Goal: Check status: Check status

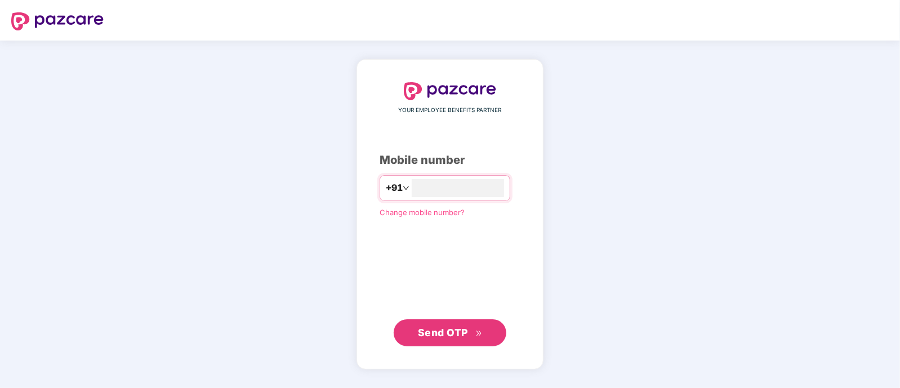
type input "**********"
click at [440, 326] on span "Send OTP" at bounding box center [450, 332] width 65 height 16
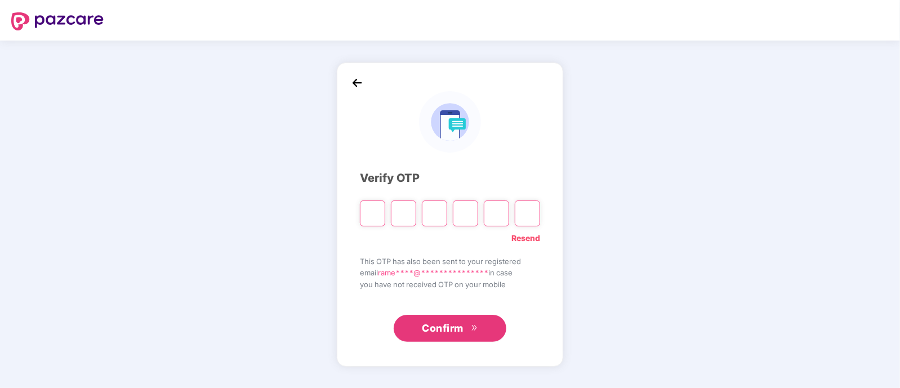
click at [376, 213] on input "Please enter verification code. Digit 1" at bounding box center [372, 214] width 25 height 26
type input "*"
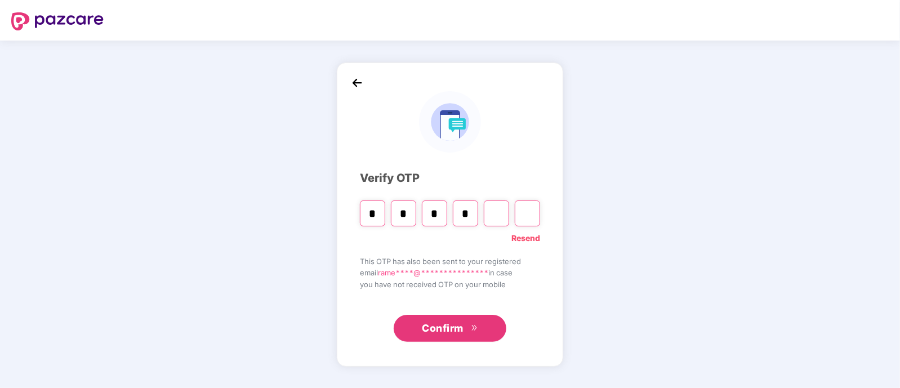
type input "*"
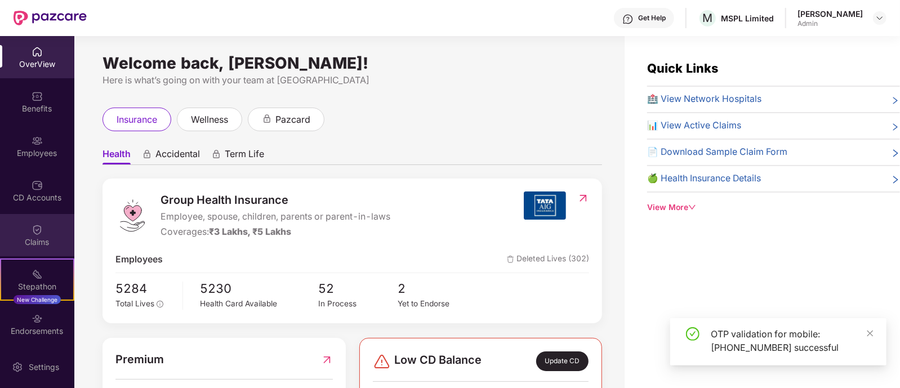
click at [35, 239] on div "Claims" at bounding box center [37, 242] width 74 height 11
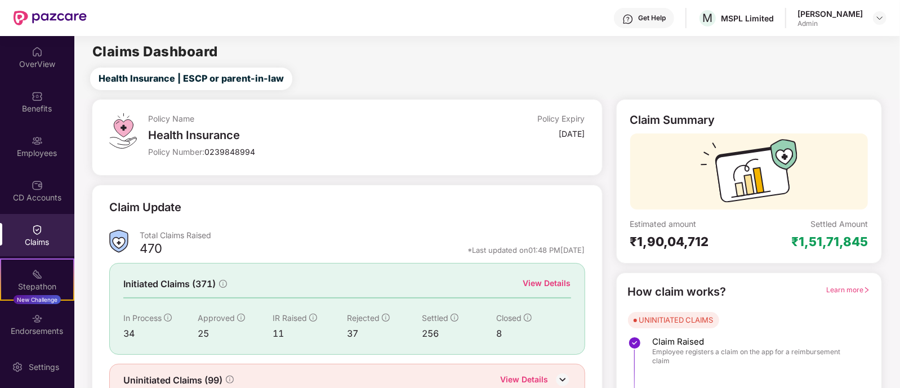
scroll to position [52, 0]
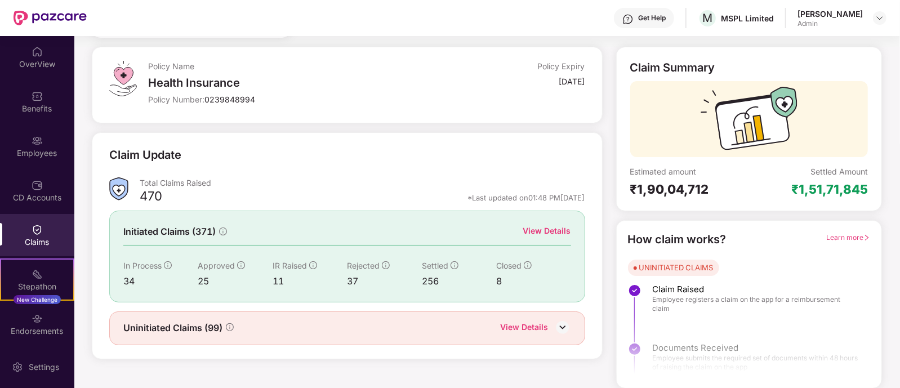
click at [531, 234] on div "View Details" at bounding box center [547, 231] width 48 height 12
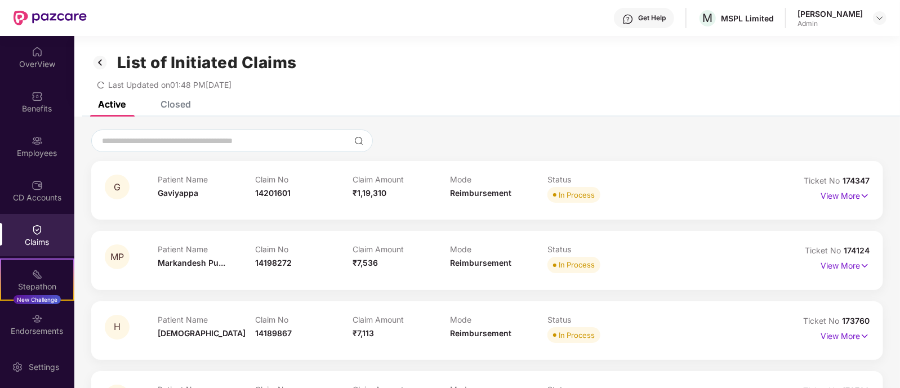
click at [177, 104] on div "Closed" at bounding box center [176, 104] width 30 height 11
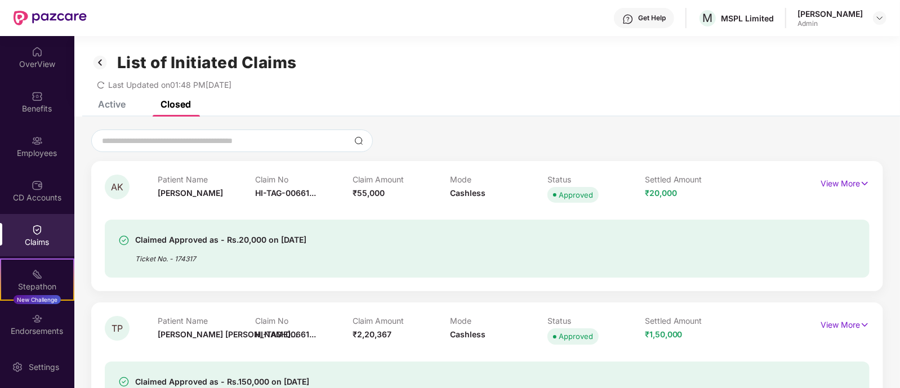
click at [113, 102] on div "Active" at bounding box center [112, 104] width 28 height 11
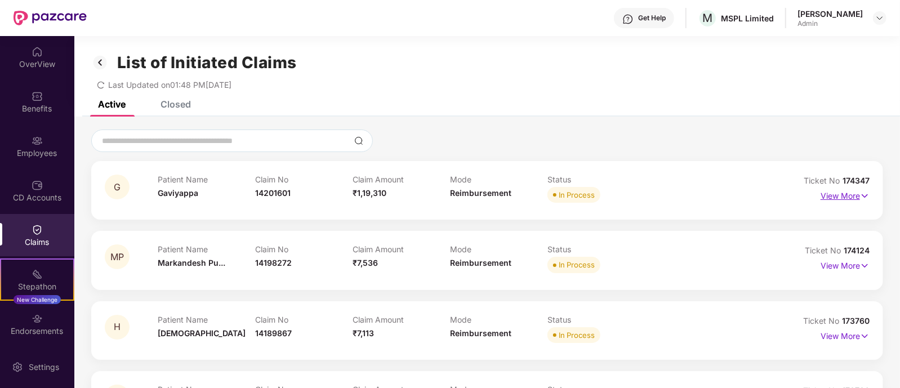
click at [851, 190] on p "View More" at bounding box center [845, 194] width 49 height 15
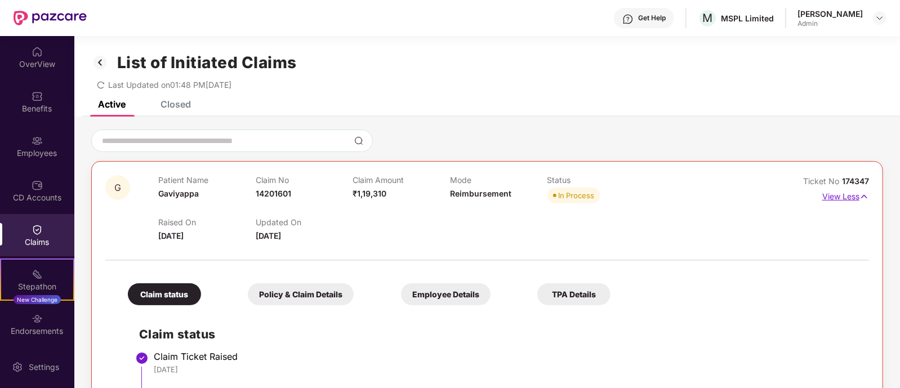
click at [843, 195] on p "View Less" at bounding box center [845, 195] width 47 height 15
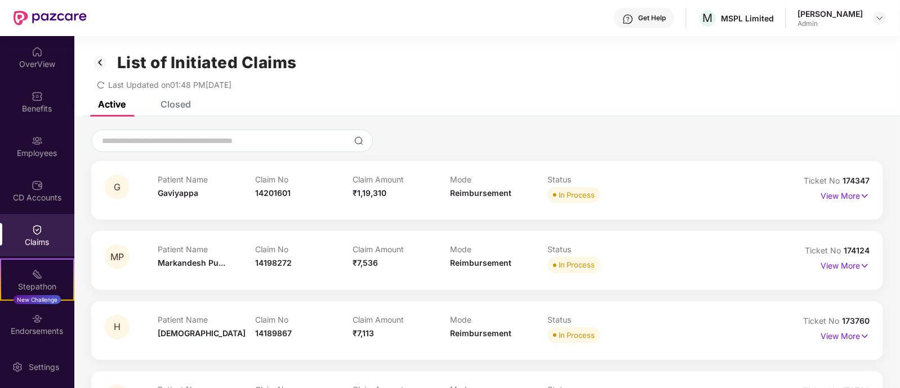
click at [180, 106] on div "Closed" at bounding box center [176, 104] width 30 height 11
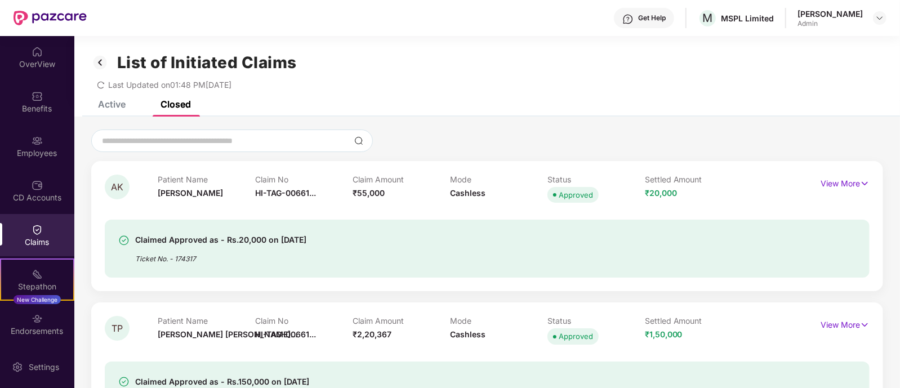
click at [180, 106] on div "Closed" at bounding box center [176, 104] width 30 height 11
click at [880, 16] on img at bounding box center [879, 18] width 9 height 9
click at [575, 114] on div "Active Closed" at bounding box center [487, 109] width 826 height 16
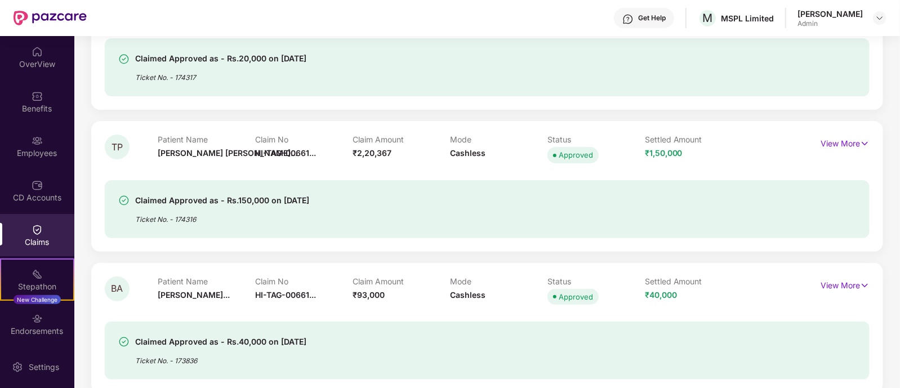
scroll to position [182, 0]
click at [864, 139] on img at bounding box center [865, 142] width 10 height 12
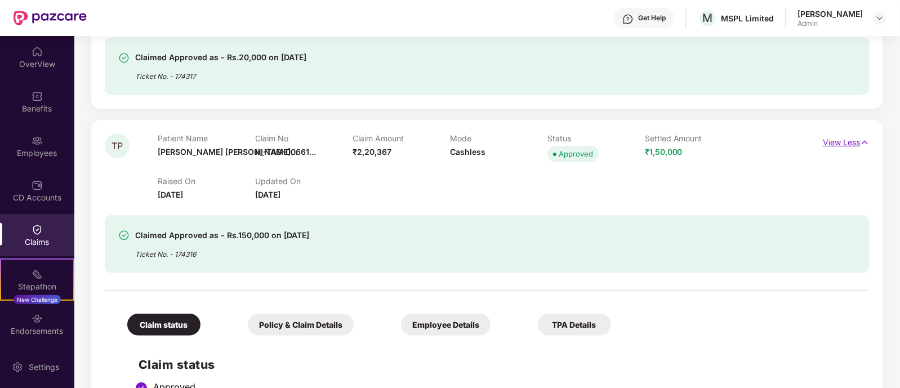
click at [865, 144] on img at bounding box center [865, 142] width 10 height 12
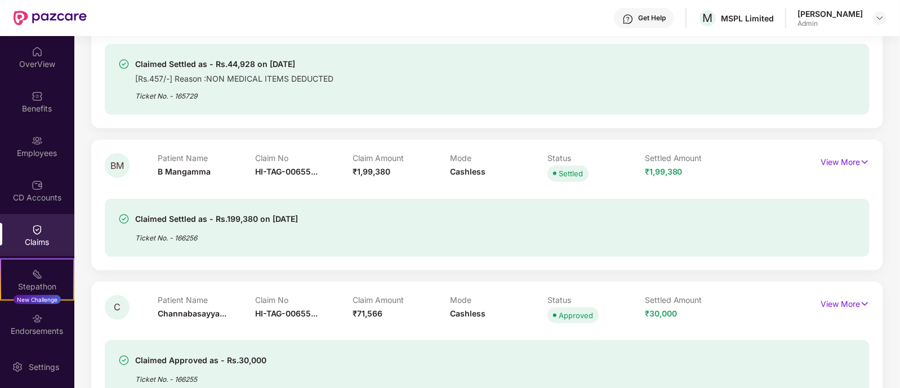
scroll to position [3290, 0]
click at [864, 164] on img at bounding box center [865, 161] width 10 height 12
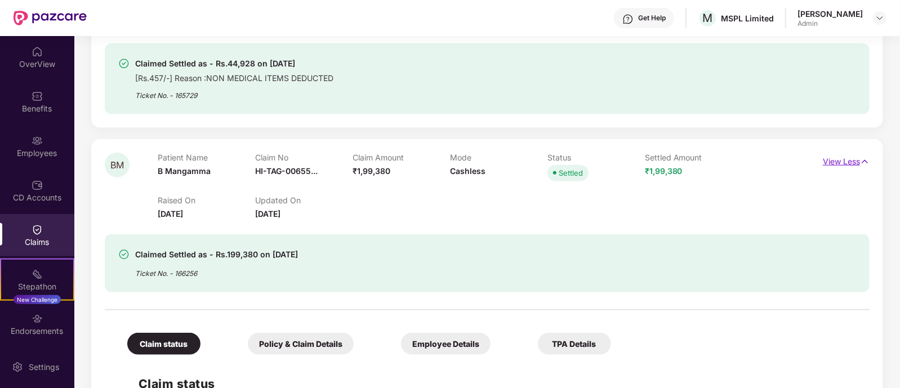
click at [863, 159] on img at bounding box center [865, 161] width 10 height 12
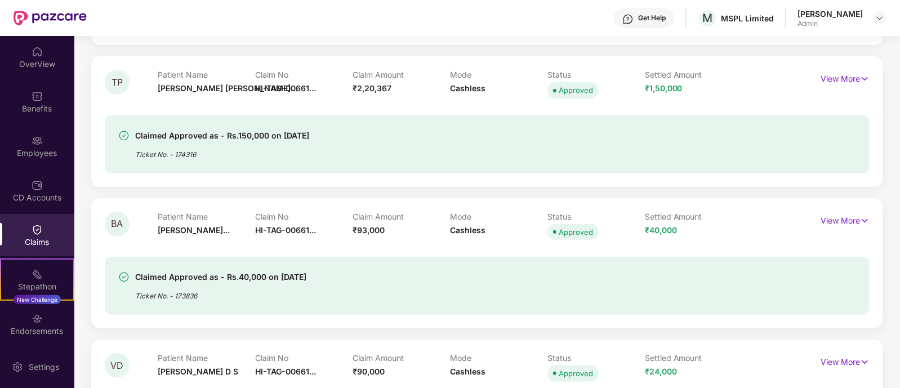
scroll to position [0, 0]
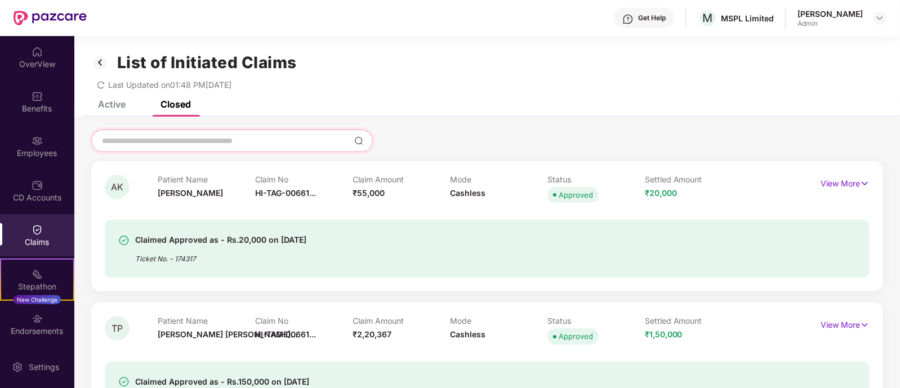
click at [229, 139] on input at bounding box center [225, 141] width 249 height 12
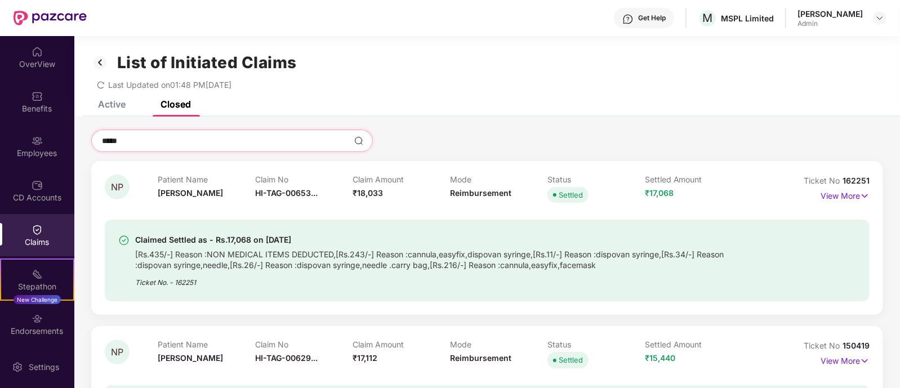
type input "*****"
click at [112, 96] on div "List of Initiated Claims Last Updated on 01:48 PM[DATE]" at bounding box center [487, 68] width 826 height 65
click at [112, 100] on div "Active" at bounding box center [112, 104] width 28 height 11
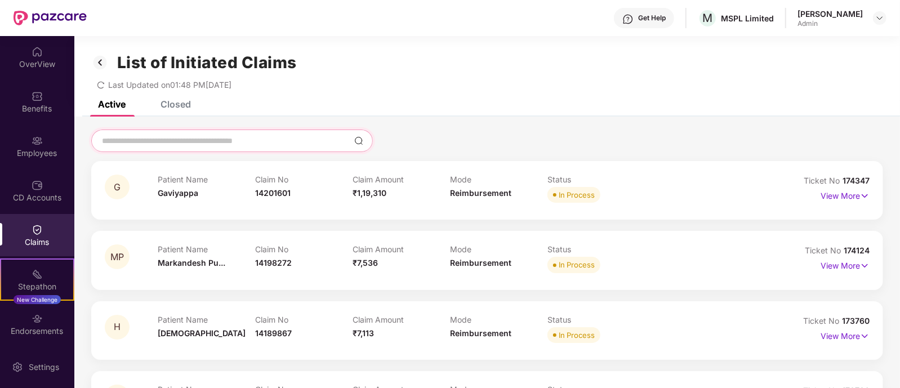
click at [270, 135] on input at bounding box center [225, 141] width 249 height 12
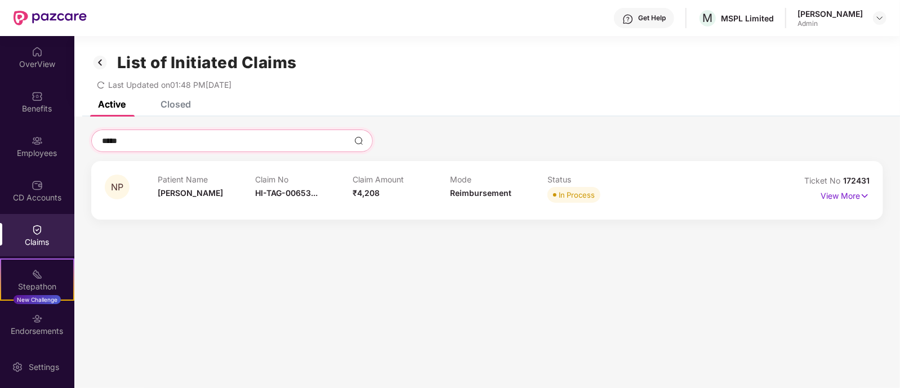
type input "*****"
click at [862, 193] on img at bounding box center [865, 196] width 10 height 12
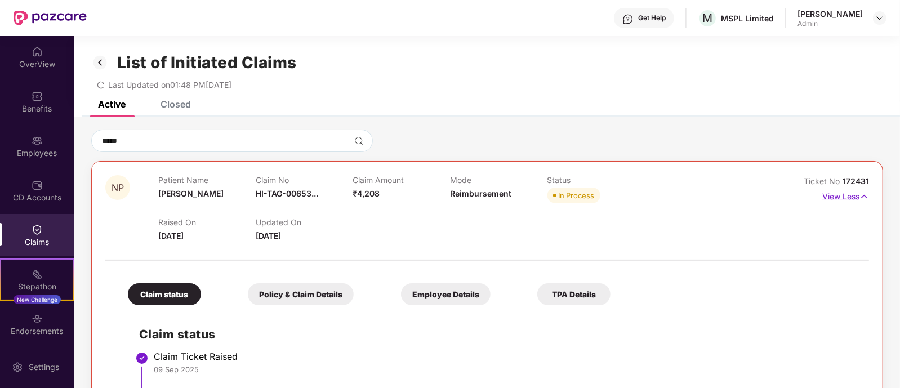
click at [866, 196] on img at bounding box center [865, 196] width 10 height 12
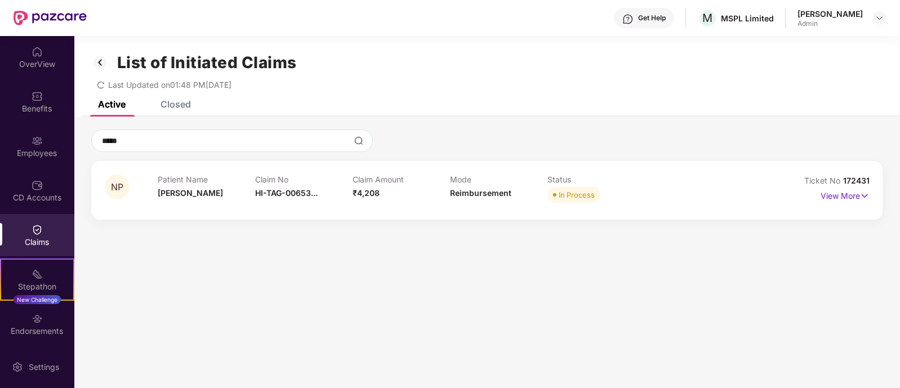
click at [175, 105] on div "Closed" at bounding box center [176, 104] width 30 height 11
click at [104, 56] on img at bounding box center [100, 62] width 18 height 19
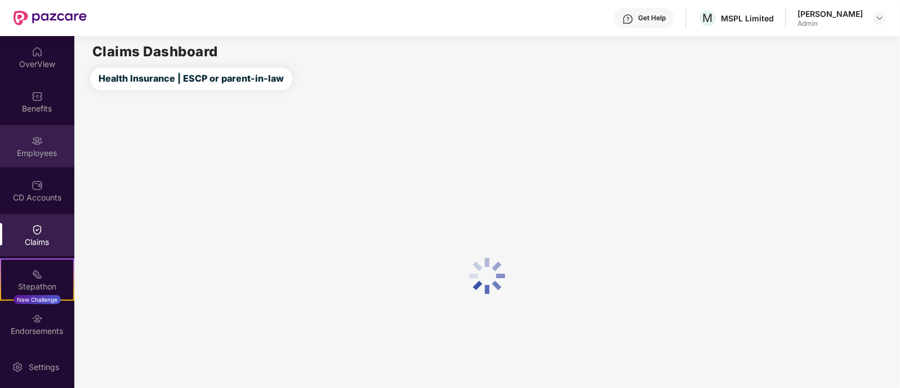
click at [45, 135] on div "Employees" at bounding box center [37, 146] width 74 height 42
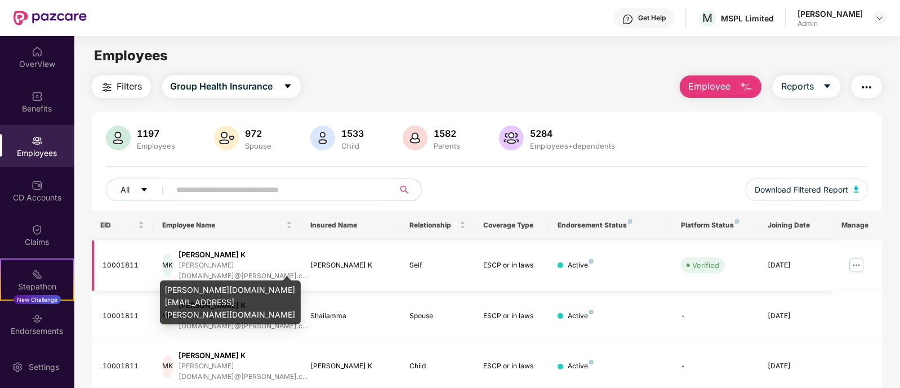
click at [270, 262] on div "[PERSON_NAME][DOMAIN_NAME]@[PERSON_NAME].c..." at bounding box center [243, 270] width 129 height 21
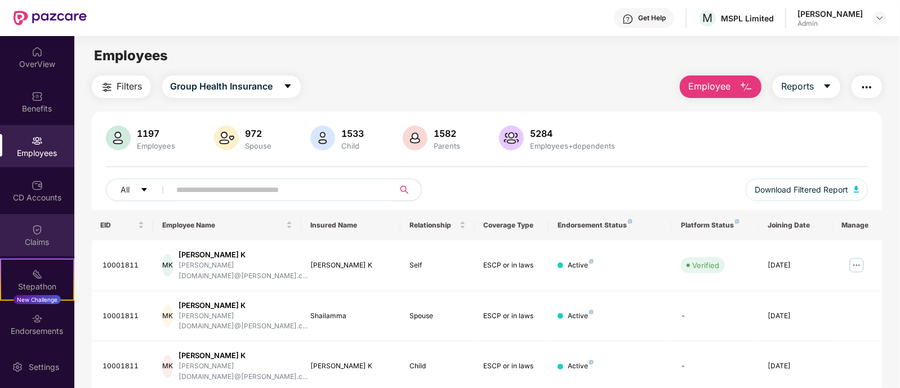
click at [37, 233] on img at bounding box center [37, 229] width 11 height 11
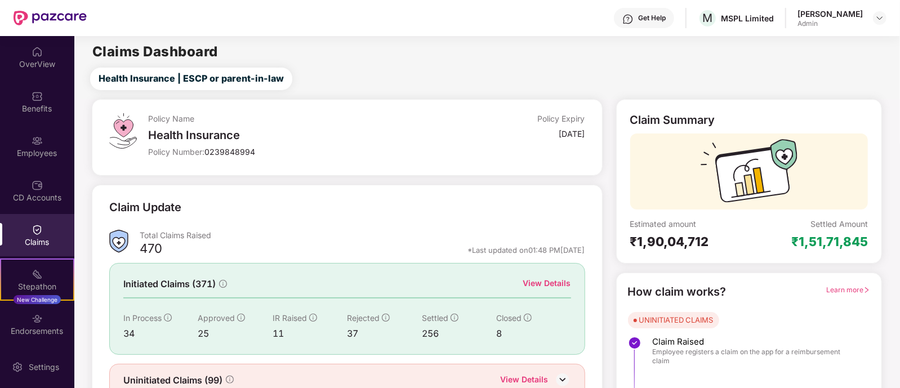
scroll to position [52, 0]
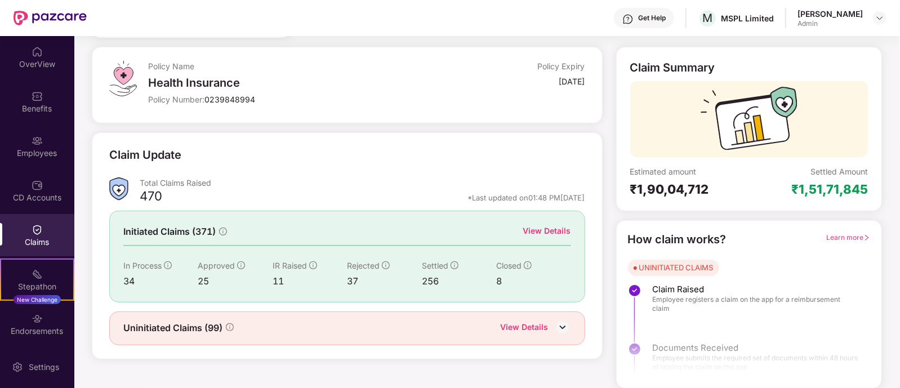
click at [564, 328] on img at bounding box center [562, 327] width 17 height 17
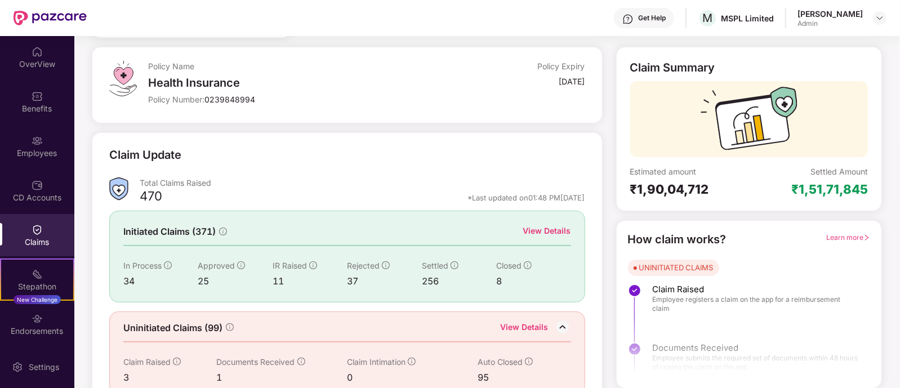
scroll to position [71, 0]
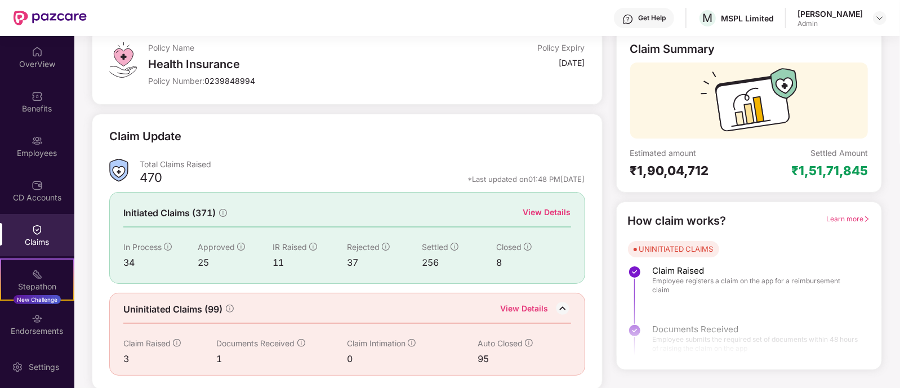
click at [482, 356] on div "95" at bounding box center [515, 359] width 74 height 14
drag, startPoint x: 121, startPoint y: 353, endPoint x: 126, endPoint y: 357, distance: 6.1
click at [126, 357] on div "Uninitiated Claims (99) View Details Claim Raised 3 Documents Received 1 Claim …" at bounding box center [347, 334] width 476 height 83
click at [126, 357] on div "3" at bounding box center [169, 359] width 93 height 14
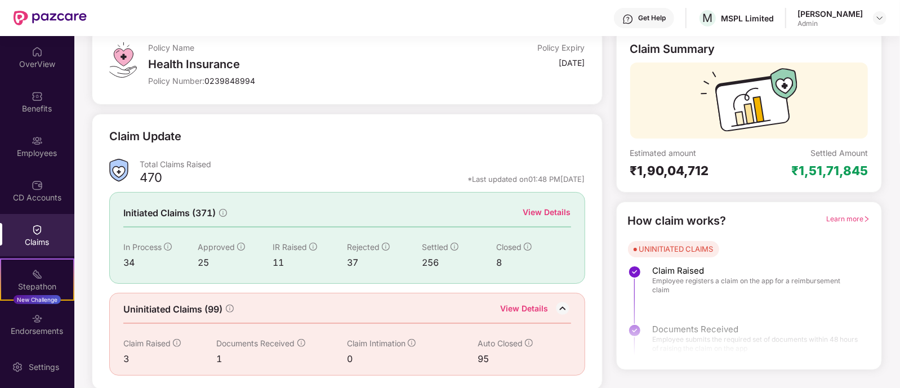
click at [126, 357] on div "3" at bounding box center [169, 359] width 93 height 14
click at [224, 359] on div "1" at bounding box center [282, 359] width 131 height 14
click at [219, 358] on div "1" at bounding box center [282, 359] width 131 height 14
click at [126, 354] on div "3" at bounding box center [169, 359] width 93 height 14
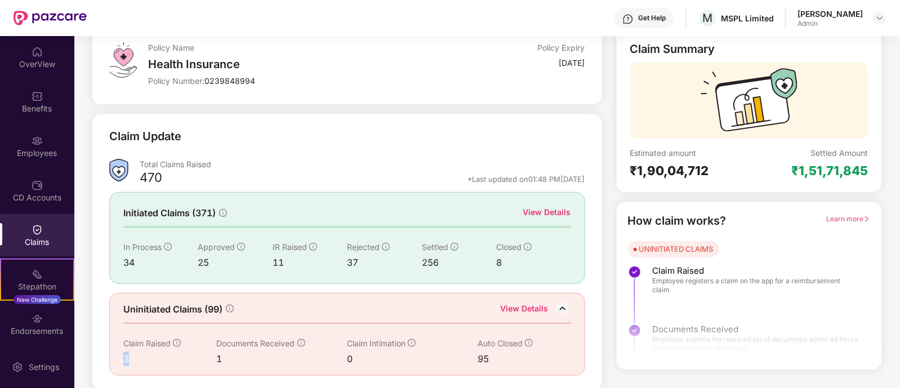
click at [126, 354] on div "3" at bounding box center [169, 359] width 93 height 14
click at [350, 355] on div "0" at bounding box center [412, 359] width 131 height 14
click at [350, 265] on div "37" at bounding box center [384, 263] width 74 height 14
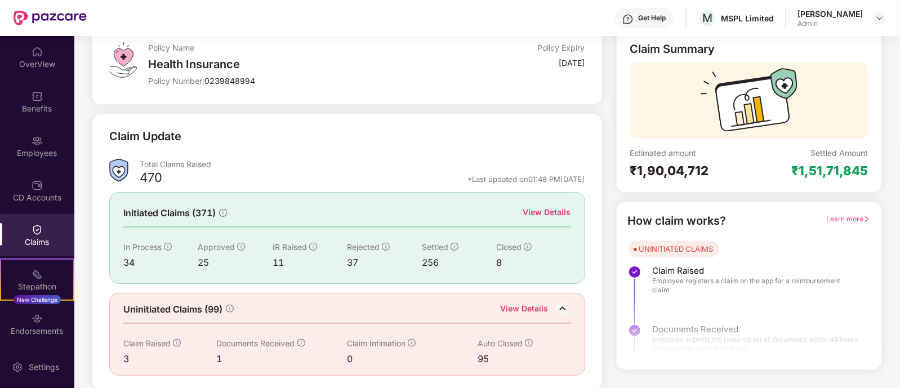
click at [428, 261] on div "256" at bounding box center [459, 263] width 74 height 14
click at [280, 260] on div "11" at bounding box center [310, 263] width 74 height 14
click at [201, 260] on div "25" at bounding box center [235, 263] width 74 height 14
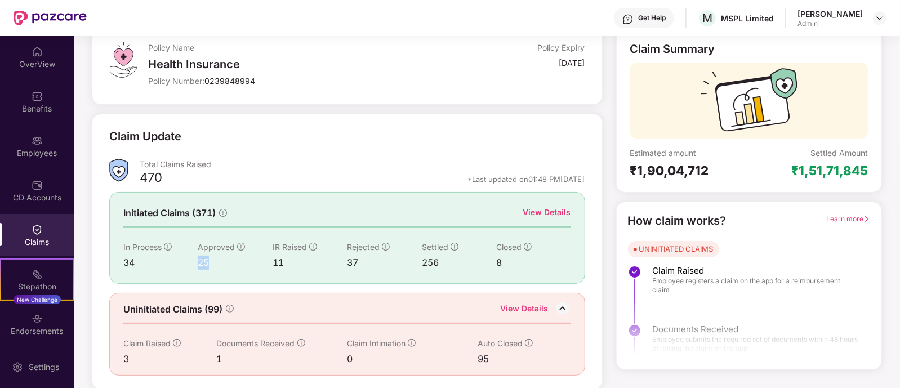
click at [201, 260] on div "25" at bounding box center [235, 263] width 74 height 14
click at [130, 260] on div "34" at bounding box center [160, 263] width 74 height 14
click at [526, 210] on div "View Details" at bounding box center [547, 212] width 48 height 12
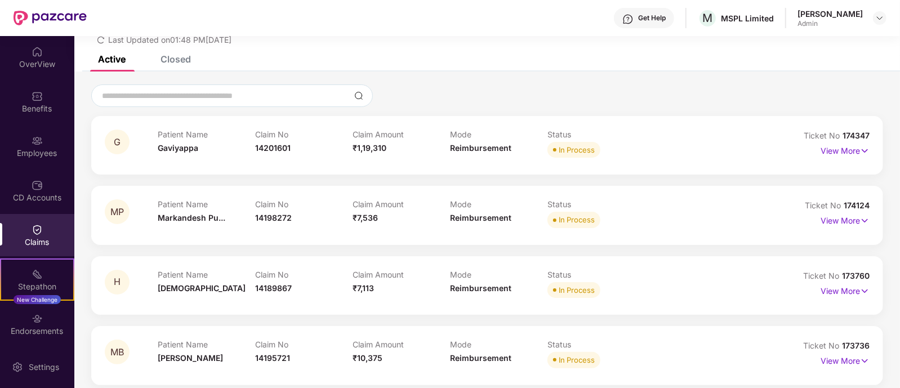
scroll to position [46, 0]
click at [865, 149] on img at bounding box center [865, 150] width 10 height 12
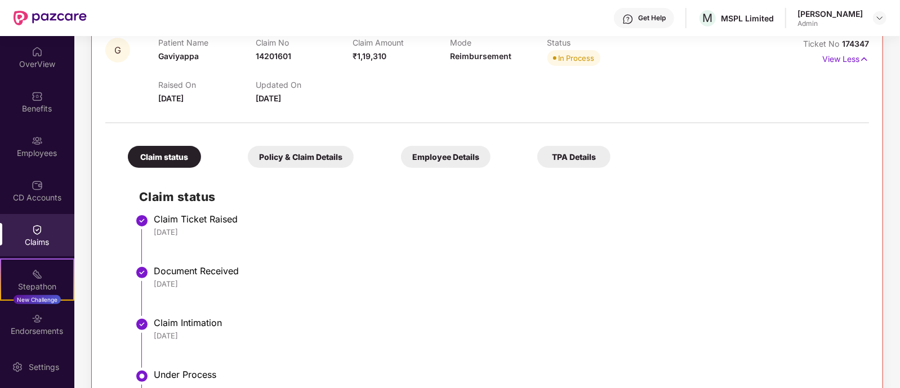
scroll to position [0, 0]
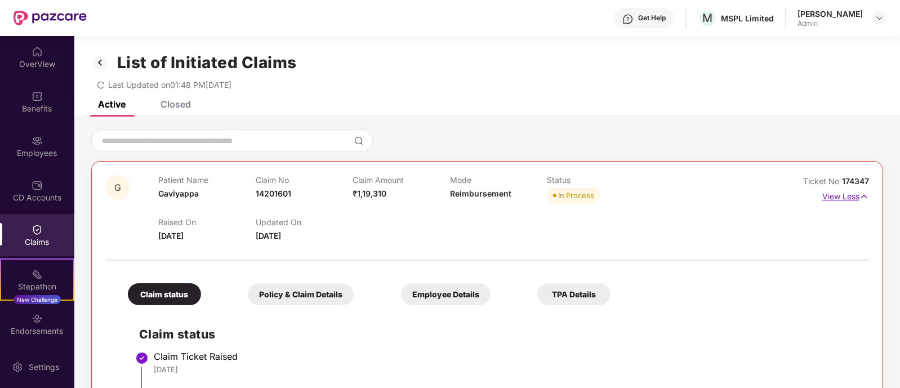
click at [866, 197] on img at bounding box center [865, 196] width 10 height 12
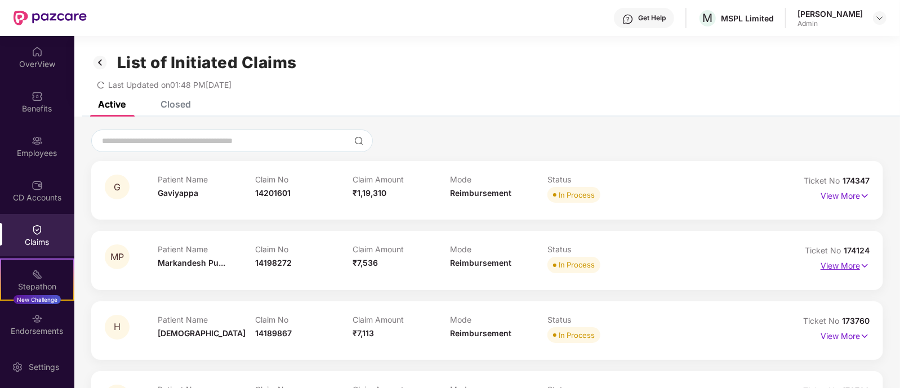
click at [860, 267] on img at bounding box center [865, 266] width 10 height 12
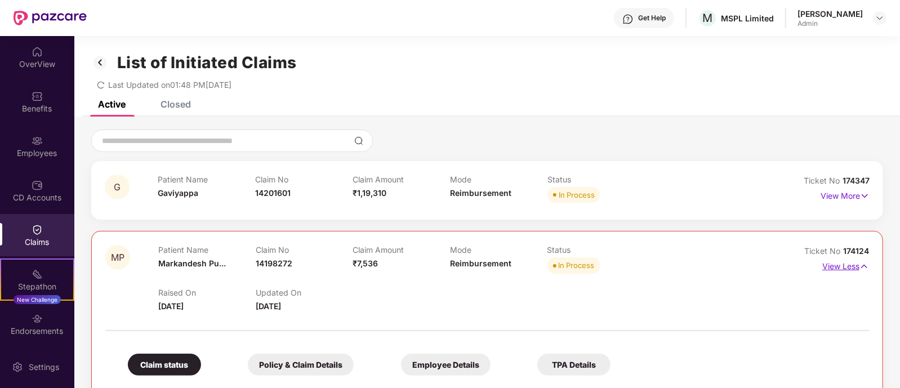
click at [862, 268] on img at bounding box center [865, 266] width 10 height 12
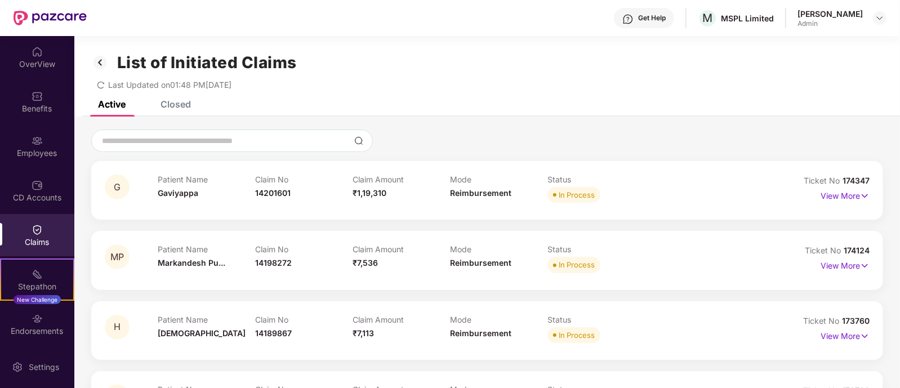
click at [178, 103] on div "Closed" at bounding box center [176, 104] width 30 height 11
click at [50, 104] on div "Benefits" at bounding box center [37, 108] width 74 height 11
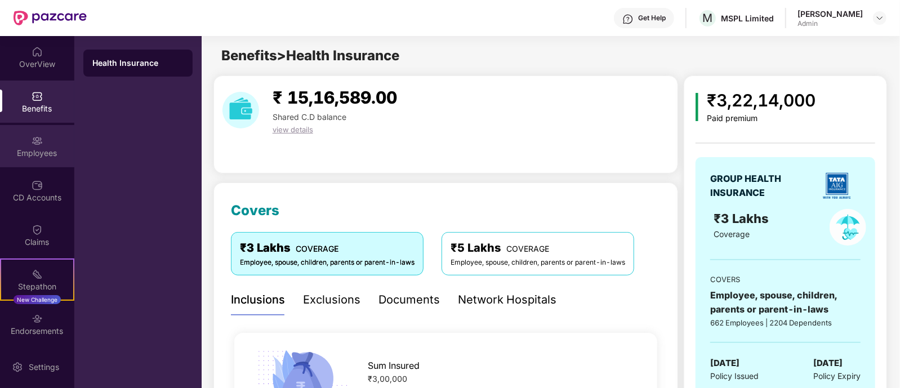
click at [48, 141] on div "Employees" at bounding box center [37, 146] width 74 height 42
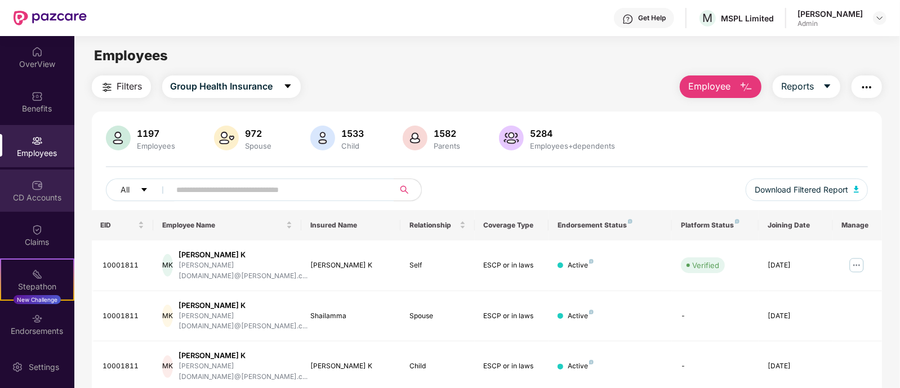
click at [28, 204] on div "CD Accounts" at bounding box center [37, 191] width 74 height 42
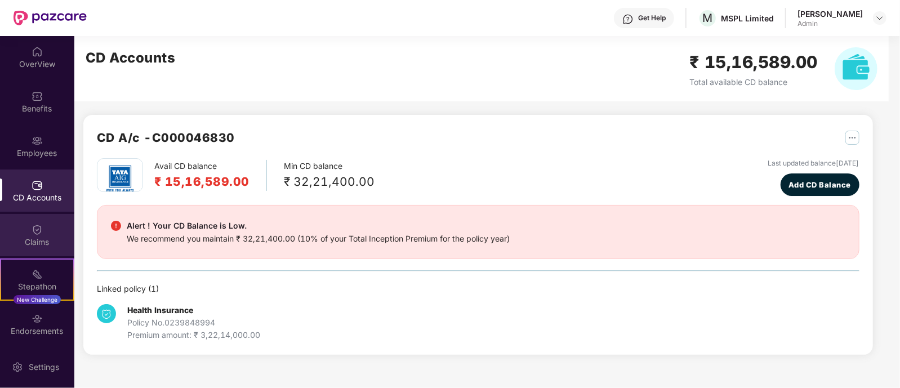
click at [42, 224] on div "Claims" at bounding box center [37, 235] width 74 height 42
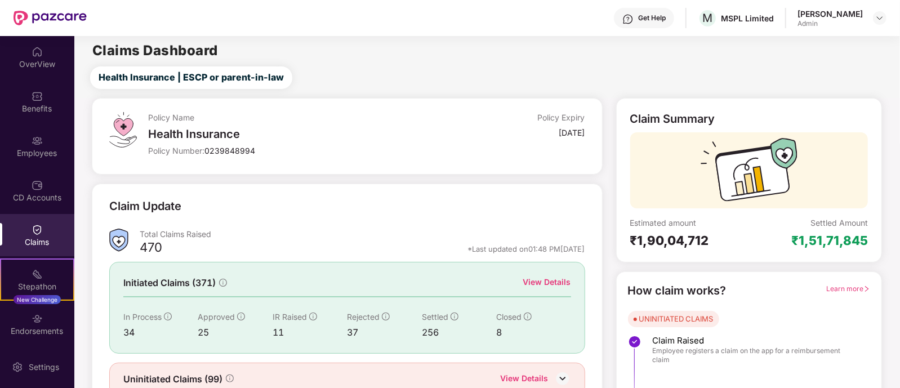
scroll to position [52, 0]
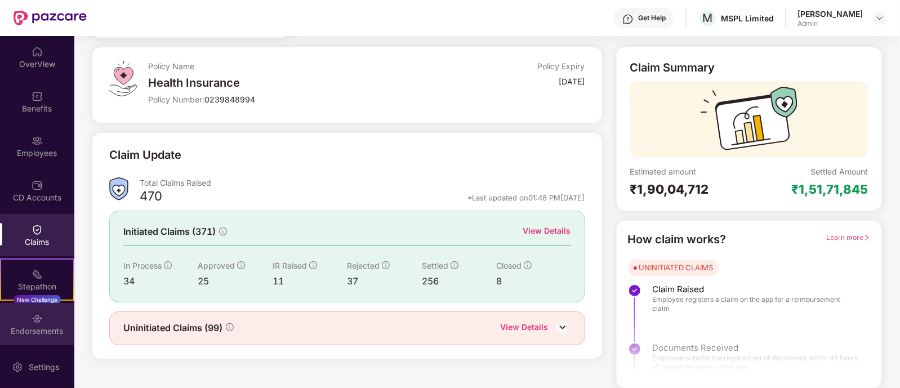
click at [34, 323] on img at bounding box center [37, 318] width 11 height 11
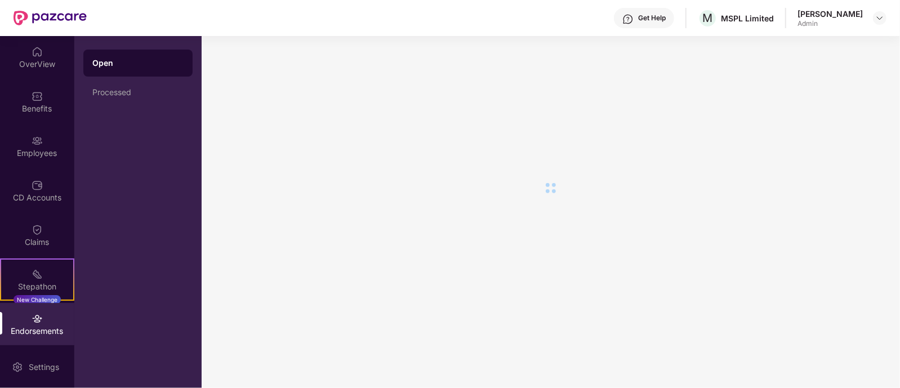
scroll to position [0, 0]
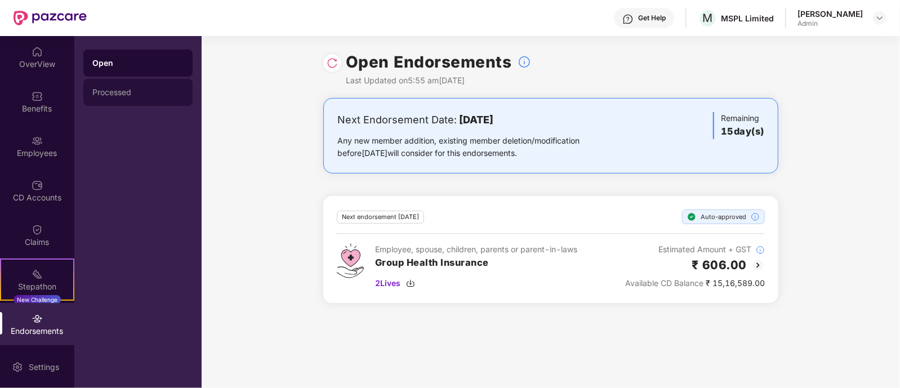
click at [110, 88] on div "Processed" at bounding box center [137, 92] width 91 height 9
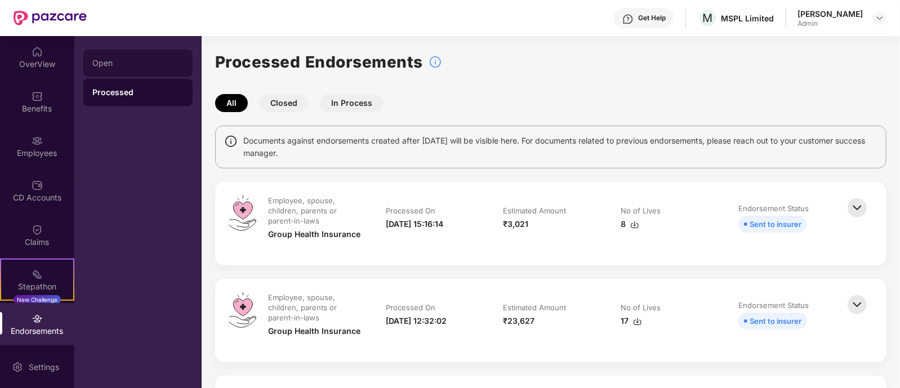
click at [123, 61] on div "Open" at bounding box center [137, 63] width 91 height 9
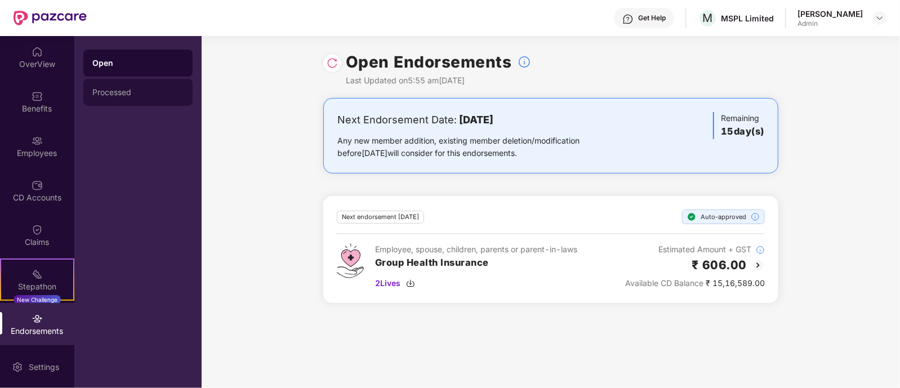
click at [116, 88] on div "Processed" at bounding box center [137, 92] width 91 height 9
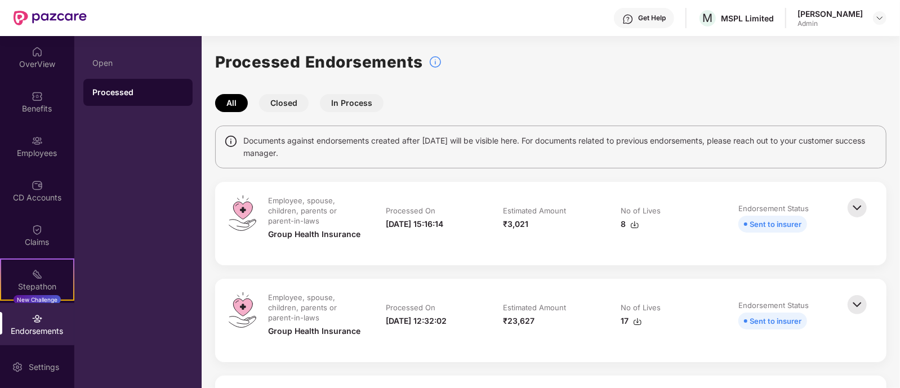
click at [297, 101] on button "Closed" at bounding box center [284, 103] width 50 height 18
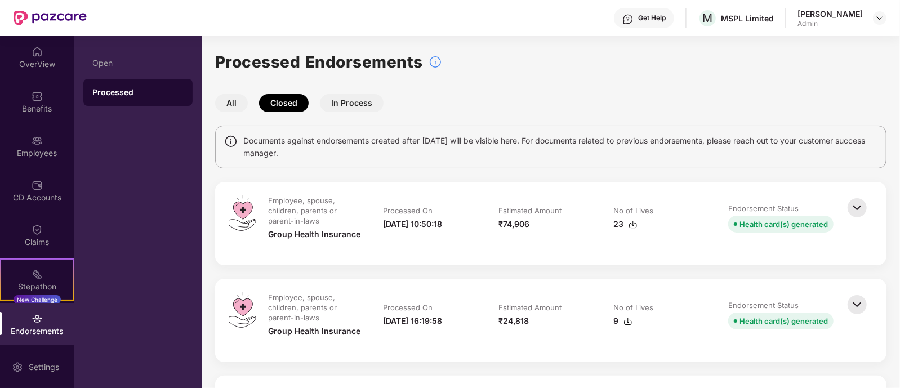
click at [345, 99] on button "In Process" at bounding box center [352, 103] width 64 height 18
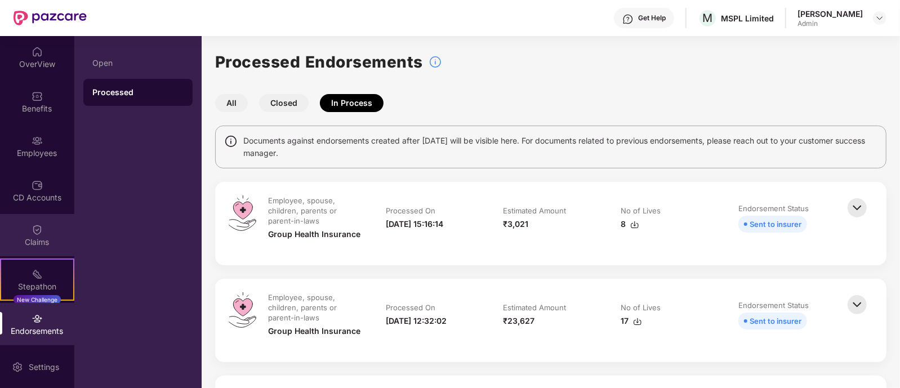
click at [43, 228] on div "Claims" at bounding box center [37, 235] width 74 height 42
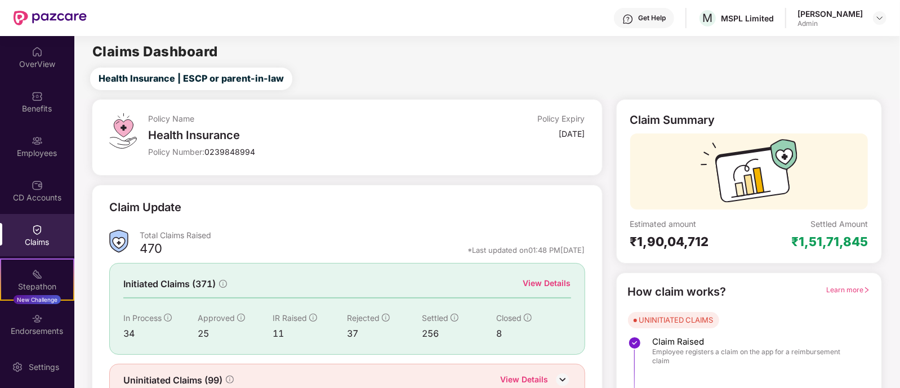
scroll to position [52, 0]
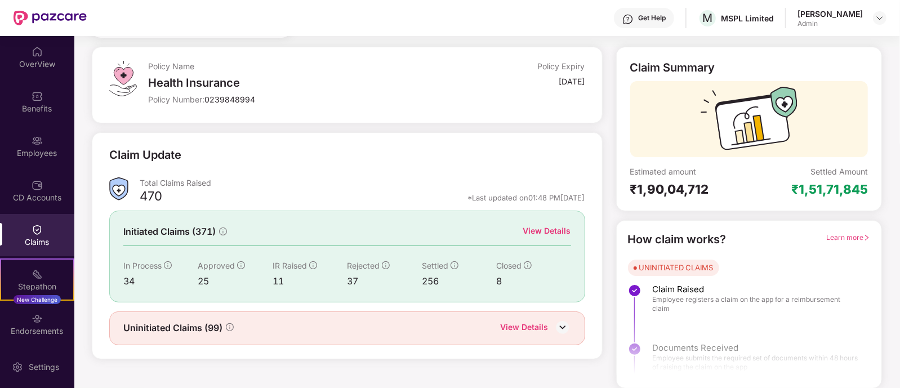
click at [546, 233] on div "View Details" at bounding box center [547, 231] width 48 height 12
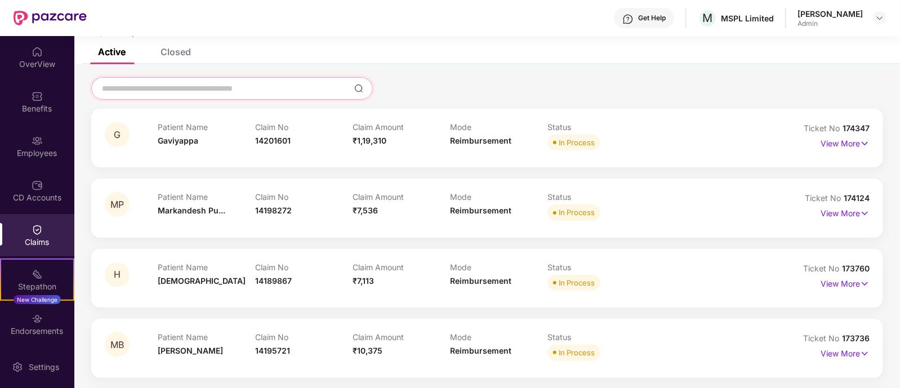
click at [138, 90] on input at bounding box center [225, 89] width 249 height 12
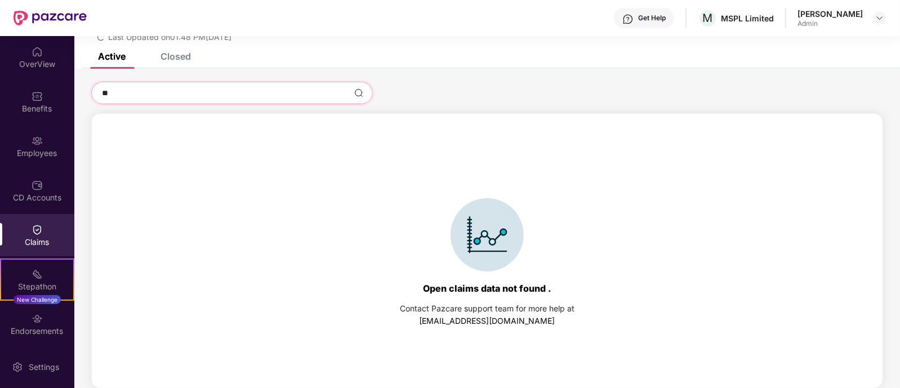
type input "*"
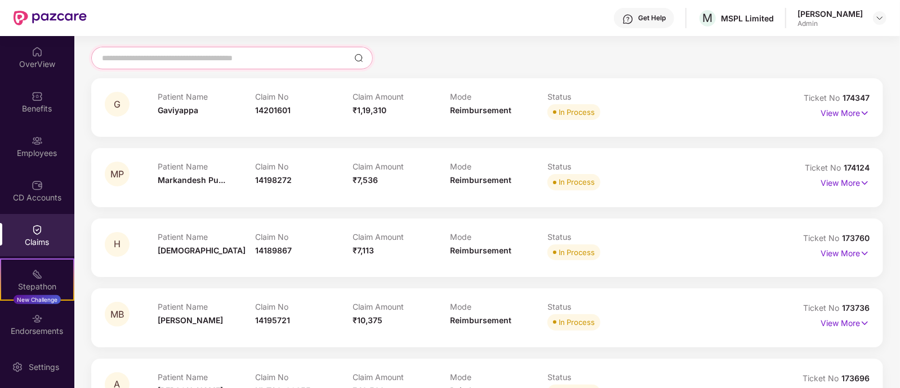
scroll to position [0, 0]
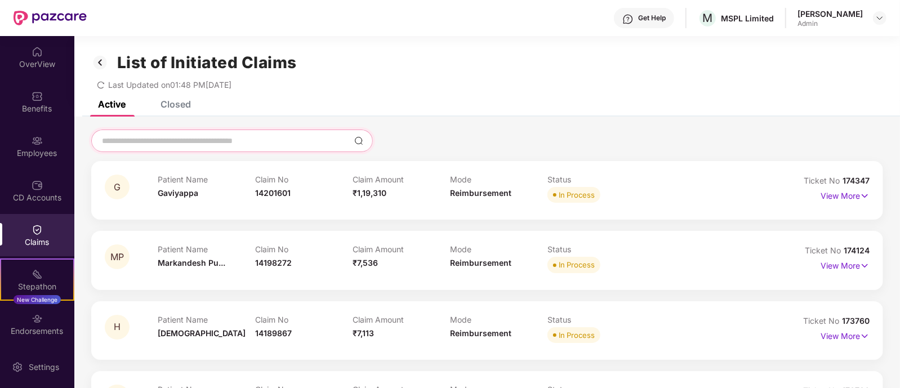
click at [253, 143] on input at bounding box center [225, 141] width 249 height 12
paste input "**********"
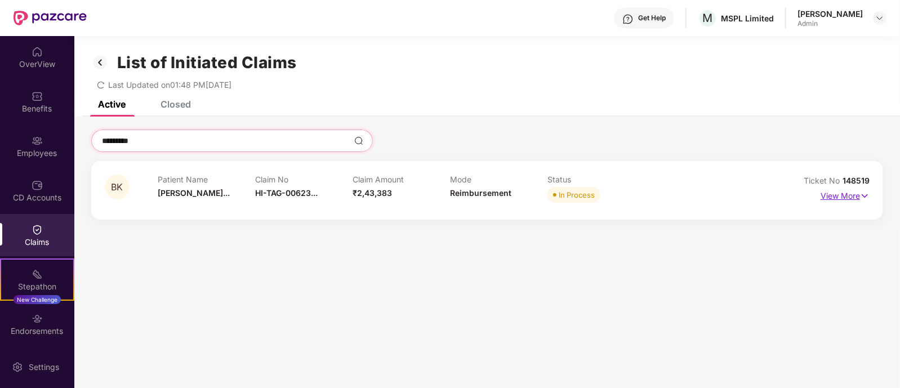
type input "*********"
click at [865, 195] on img at bounding box center [865, 196] width 10 height 12
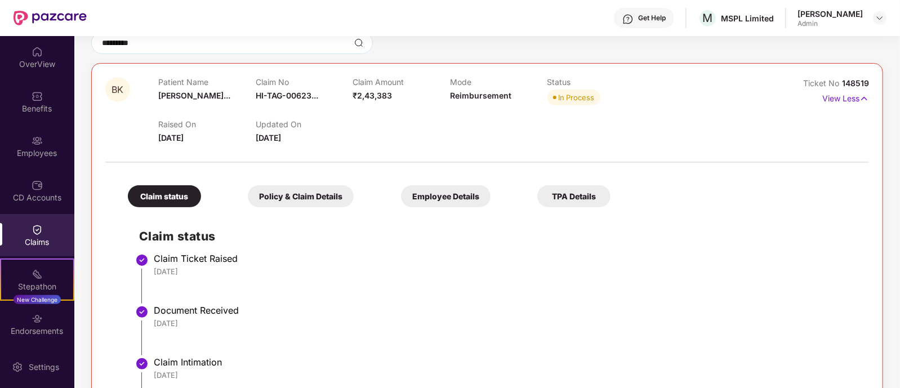
scroll to position [95, 0]
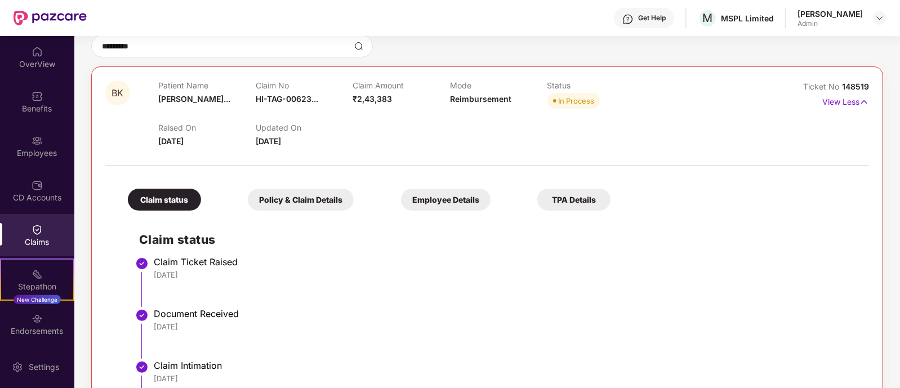
click at [282, 203] on div "Policy & Claim Details" at bounding box center [301, 200] width 106 height 22
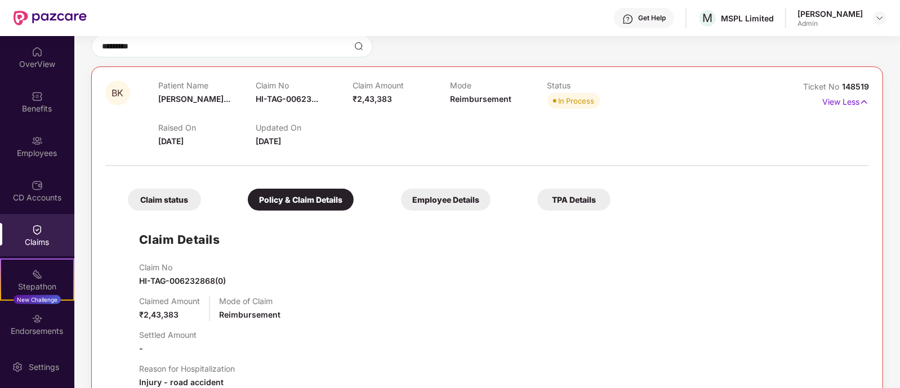
click at [401, 195] on div "Employee Details" at bounding box center [446, 200] width 90 height 22
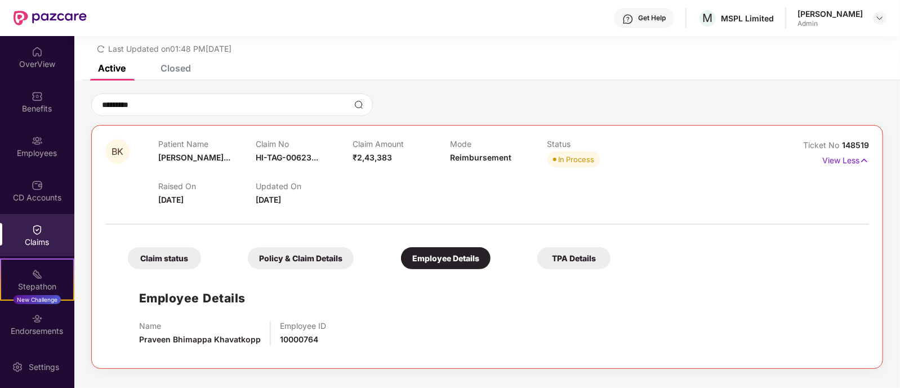
click at [537, 268] on div "TPA Details" at bounding box center [573, 258] width 73 height 22
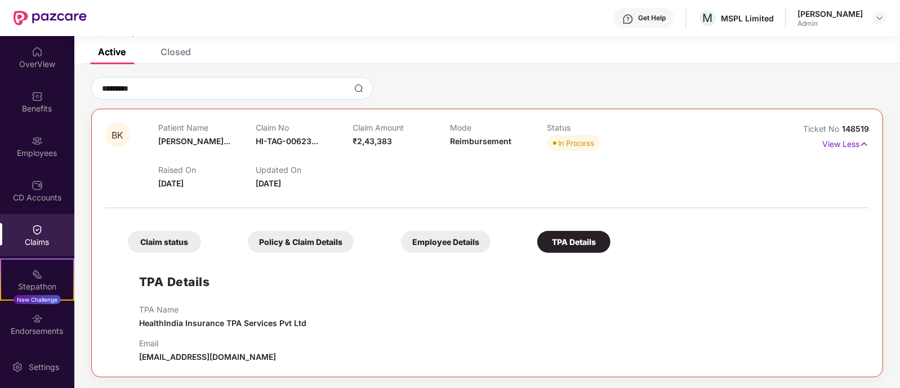
click at [401, 238] on div "Employee Details" at bounding box center [446, 242] width 90 height 22
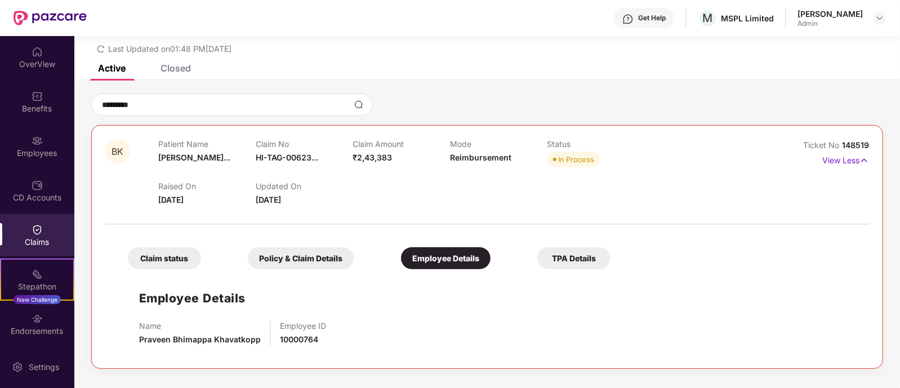
click at [292, 253] on div "Policy & Claim Details" at bounding box center [301, 258] width 106 height 22
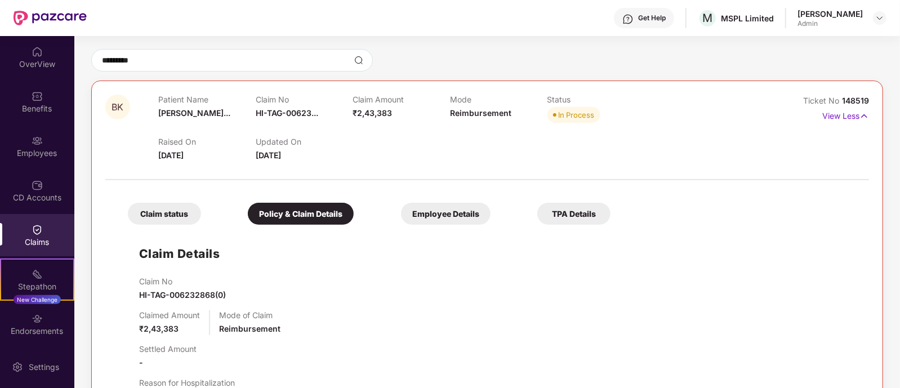
scroll to position [0, 0]
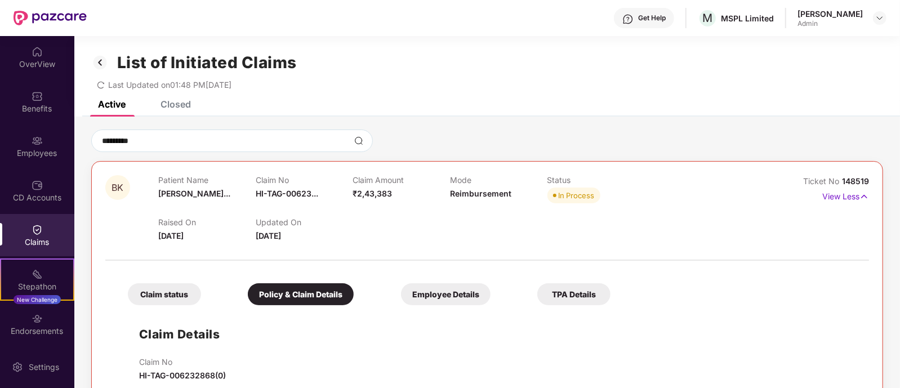
click at [166, 296] on div "Claim status" at bounding box center [164, 294] width 73 height 22
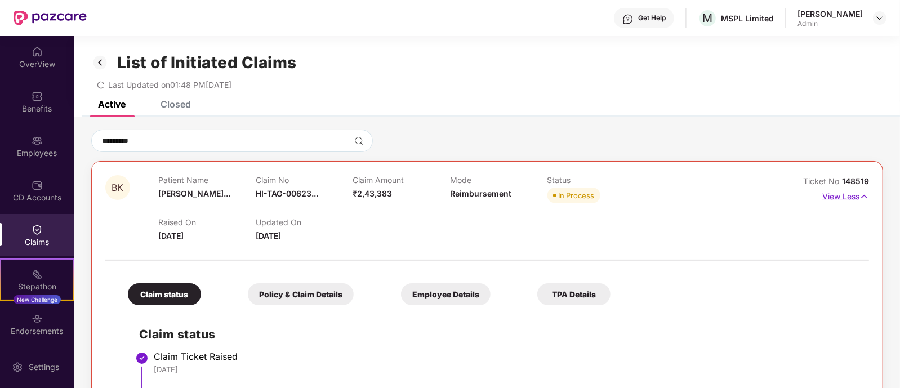
click at [866, 197] on img at bounding box center [865, 196] width 10 height 12
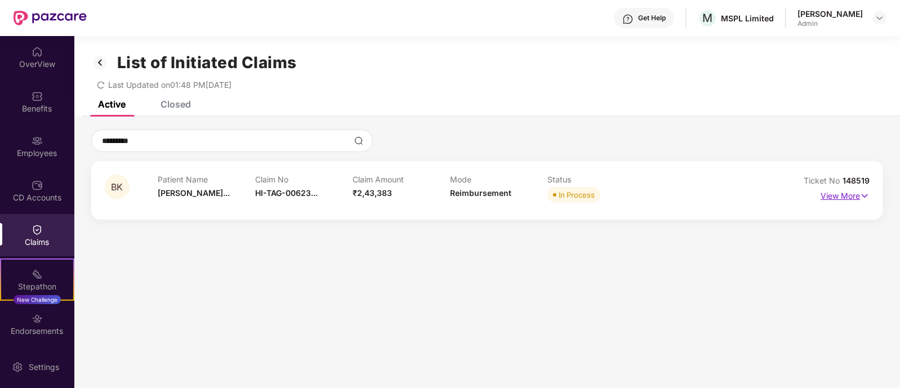
click at [852, 197] on p "View More" at bounding box center [845, 194] width 49 height 15
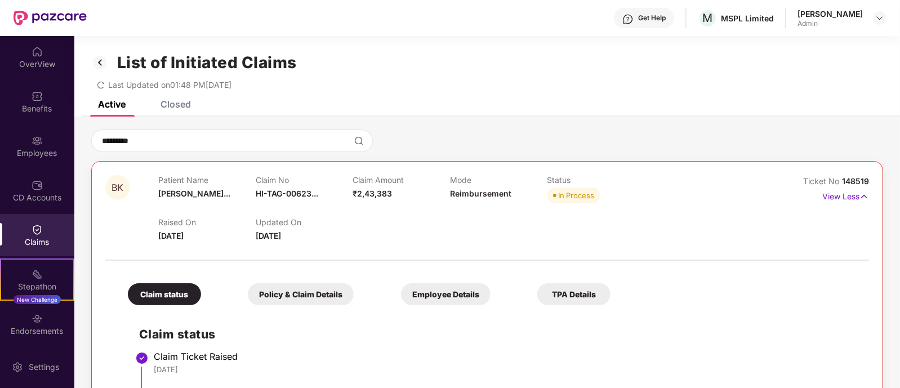
click at [290, 297] on div "Policy & Claim Details" at bounding box center [301, 294] width 106 height 22
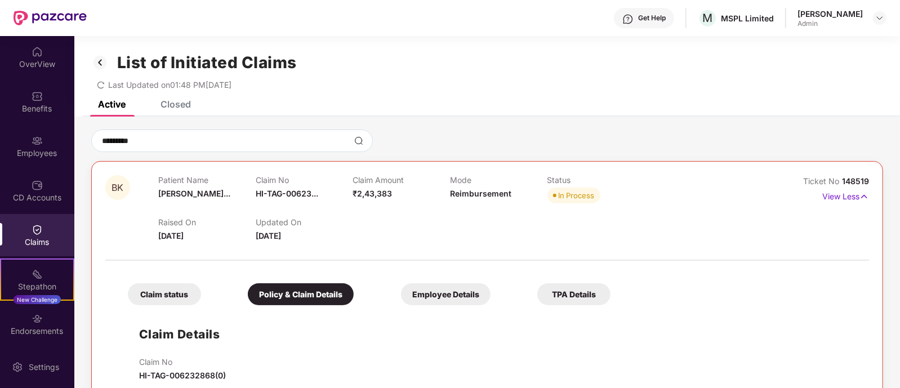
click at [401, 302] on div "Employee Details" at bounding box center [446, 294] width 90 height 22
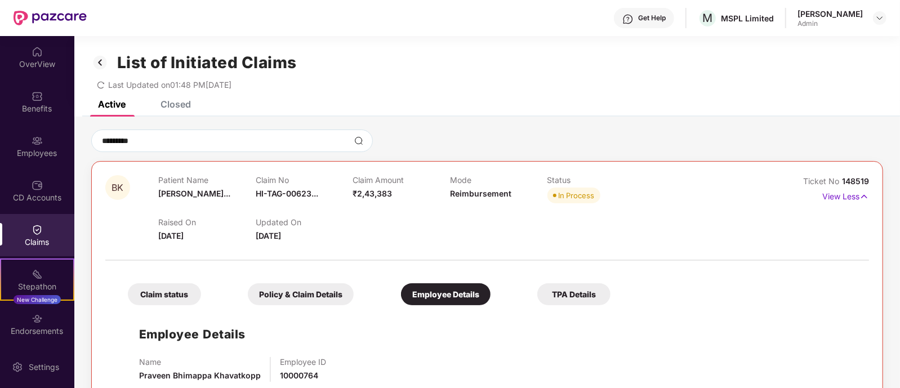
scroll to position [36, 0]
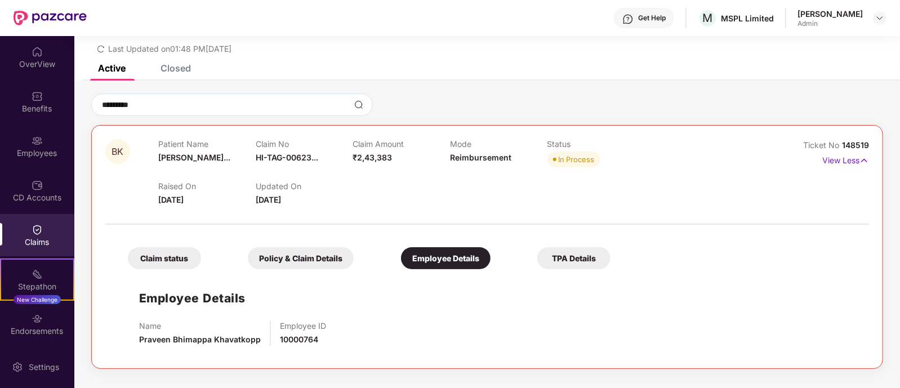
click at [537, 247] on div "TPA Details" at bounding box center [573, 258] width 73 height 22
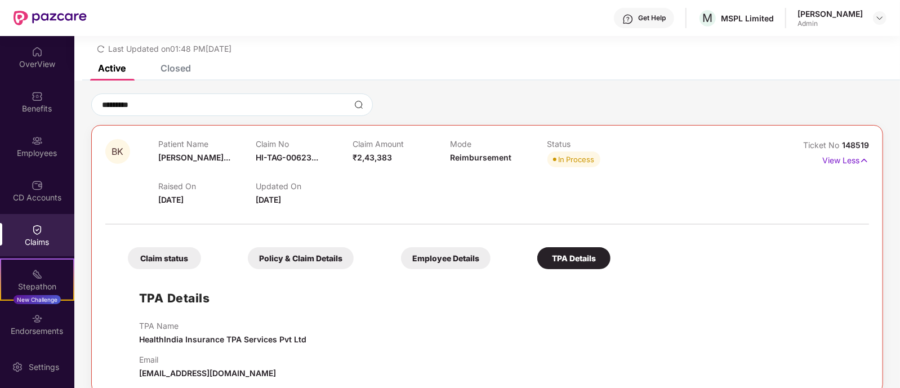
scroll to position [52, 0]
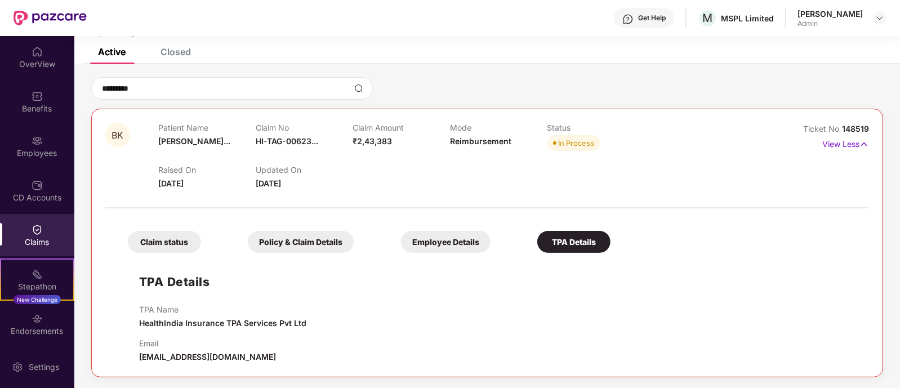
click at [256, 236] on div "Policy & Claim Details" at bounding box center [301, 242] width 106 height 22
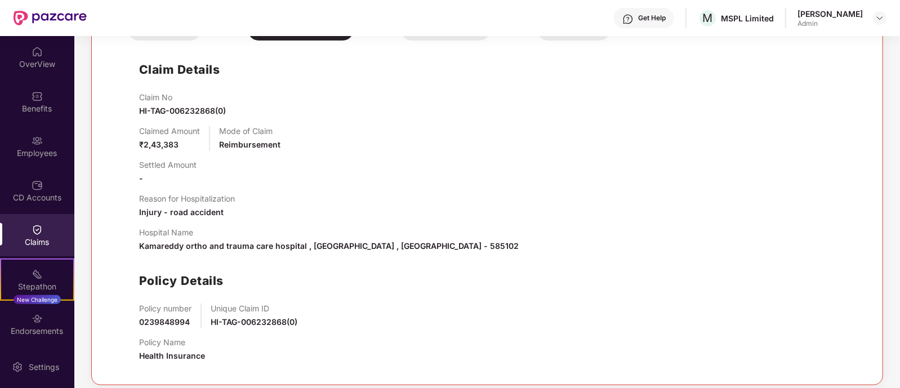
scroll to position [273, 0]
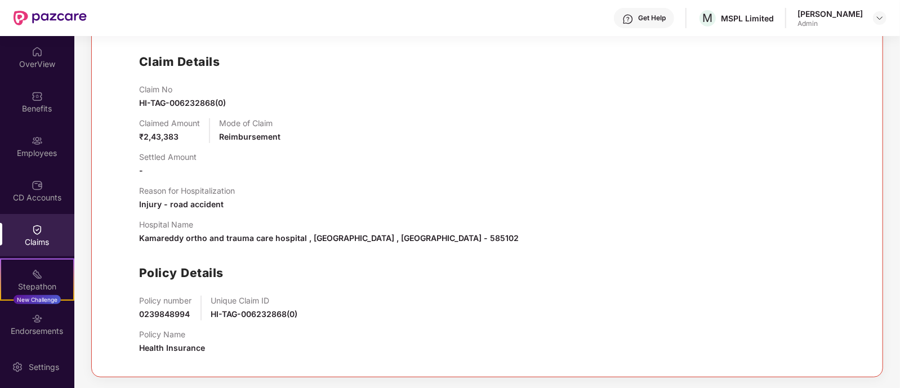
click at [230, 339] on div "Policy Name Health Insurance" at bounding box center [498, 342] width 719 height 25
click at [42, 237] on div "Claims" at bounding box center [37, 242] width 74 height 11
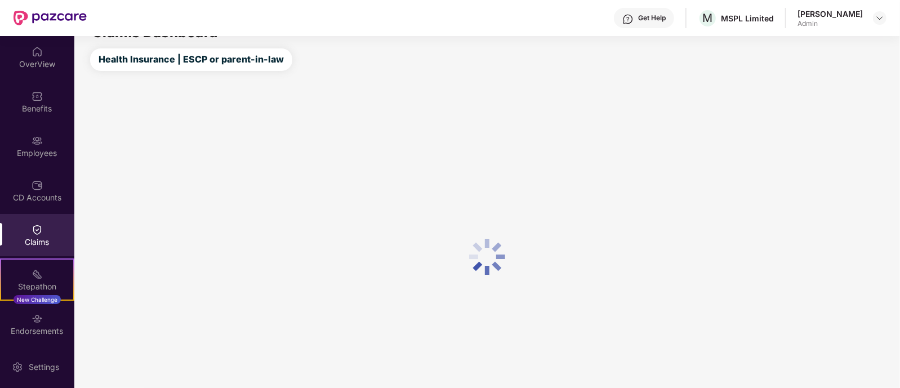
scroll to position [73, 0]
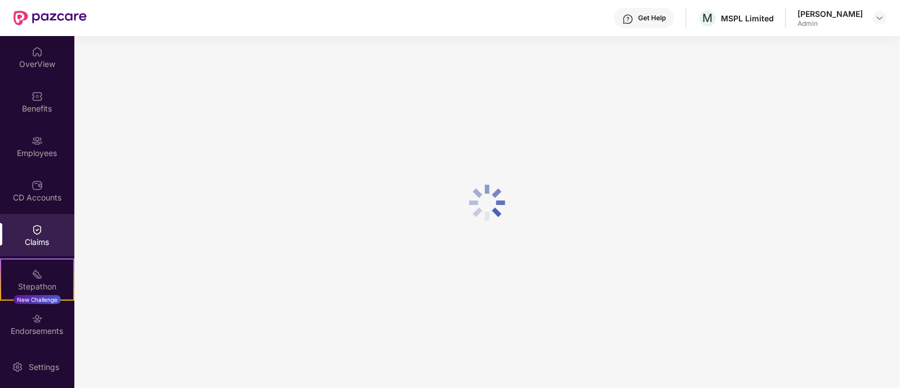
click at [634, 194] on div at bounding box center [486, 202] width 825 height 371
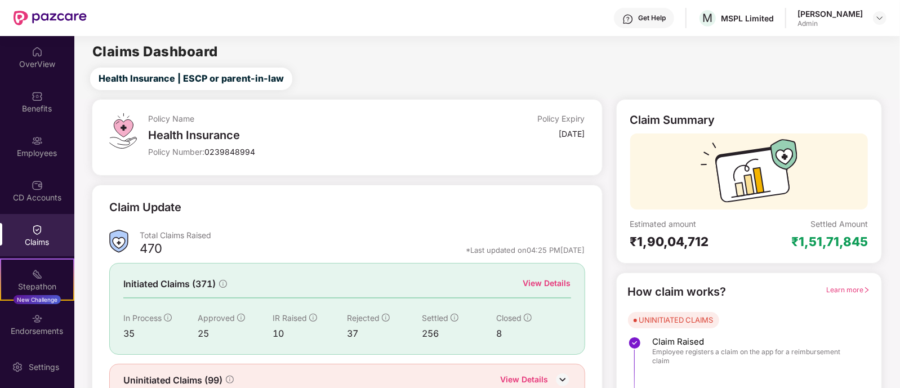
scroll to position [52, 0]
